Goal: Task Accomplishment & Management: Manage account settings

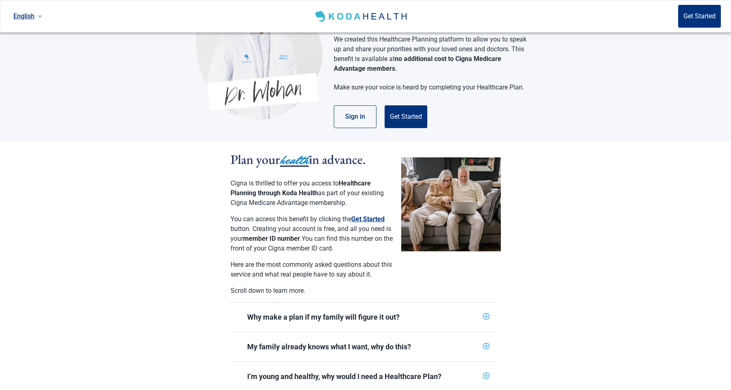
scroll to position [81, 0]
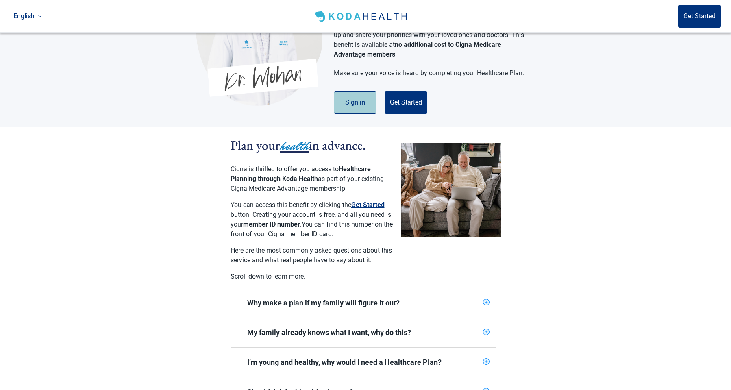
click at [355, 98] on button "Sign in" at bounding box center [355, 102] width 43 height 23
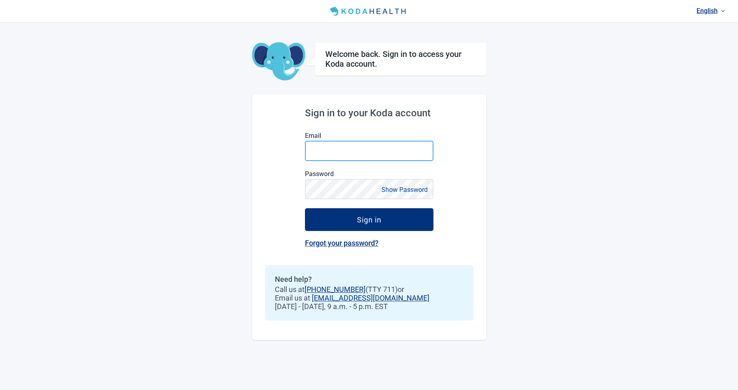
click at [362, 160] on input "Email" at bounding box center [369, 151] width 128 height 20
drag, startPoint x: 311, startPoint y: 299, endPoint x: 401, endPoint y: 300, distance: 90.2
click at [401, 300] on span "Email us at [EMAIL_ADDRESS][DOMAIN_NAME]" at bounding box center [369, 297] width 189 height 9
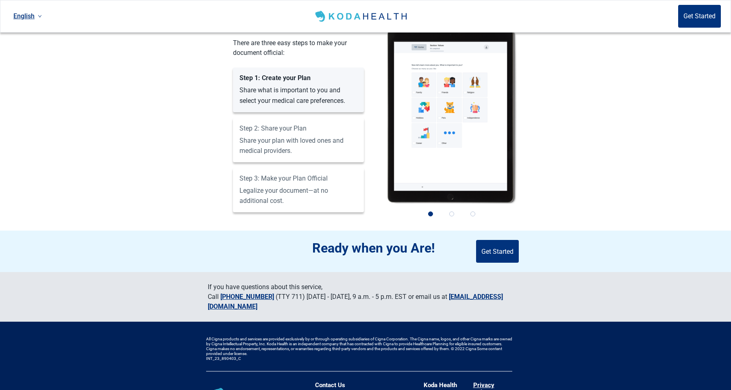
scroll to position [713, 0]
